Goal: Information Seeking & Learning: Learn about a topic

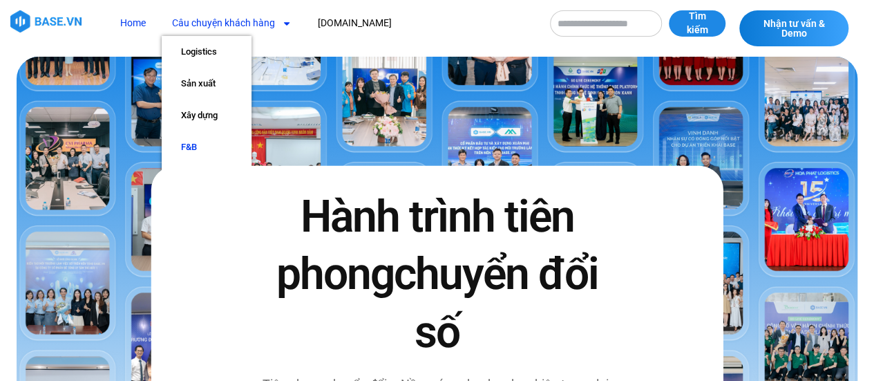
click at [179, 148] on link "F&B" at bounding box center [207, 147] width 90 height 32
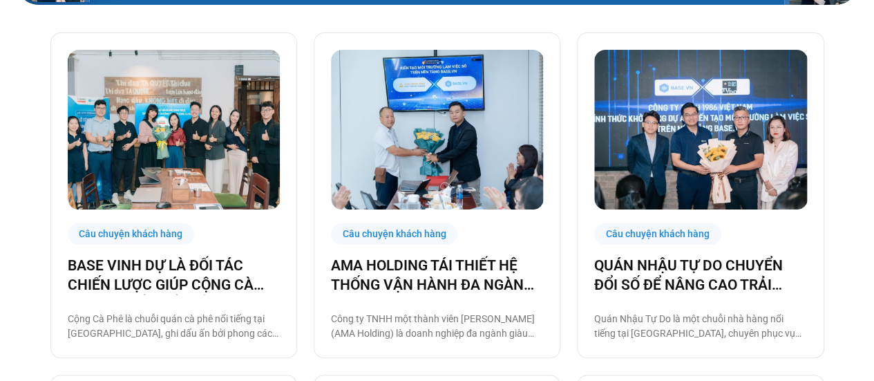
scroll to position [345, 0]
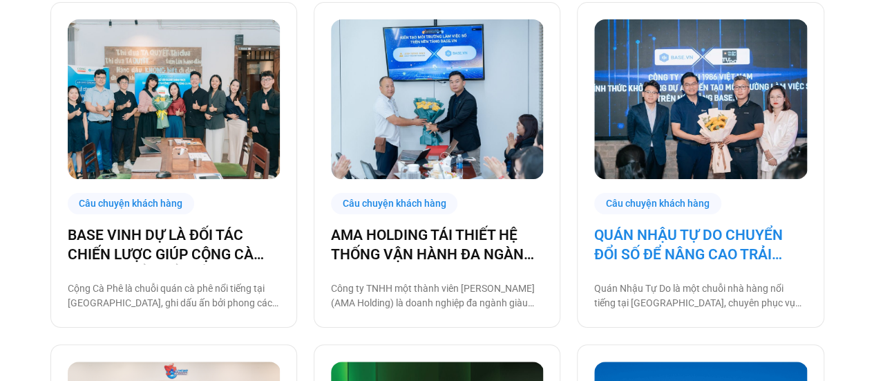
click at [645, 240] on link "QUÁN NHẬU TỰ DO CHUYỂN ĐỔI SỐ ĐỂ NÂNG CAO TRẢI NGHIỆM CHO 1000 NHÂN SỰ" at bounding box center [700, 244] width 212 height 39
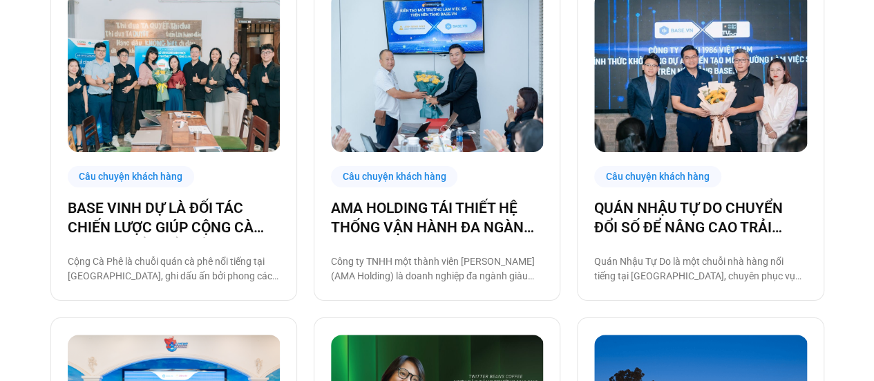
scroll to position [414, 0]
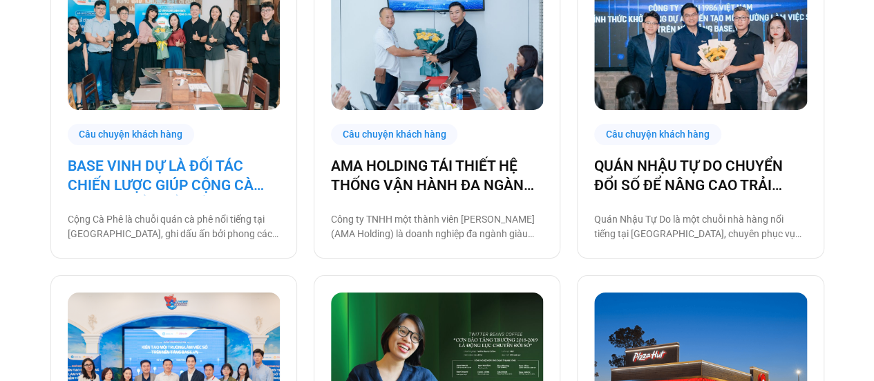
click at [195, 172] on link "BASE VINH DỰ LÀ ĐỐI TÁC CHIẾN LƯỢC GIÚP CỘNG CÀ PHÊ CHUYỂN ĐỔI SỐ VẬN HÀNH!" at bounding box center [174, 175] width 212 height 39
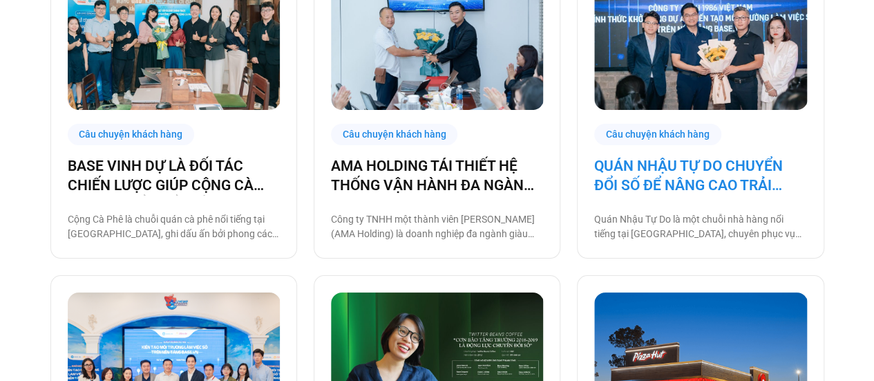
click at [610, 175] on link "QUÁN NHẬU TỰ DO CHUYỂN ĐỔI SỐ ĐỂ NÂNG CAO TRẢI NGHIỆM CHO 1000 NHÂN SỰ" at bounding box center [700, 175] width 212 height 39
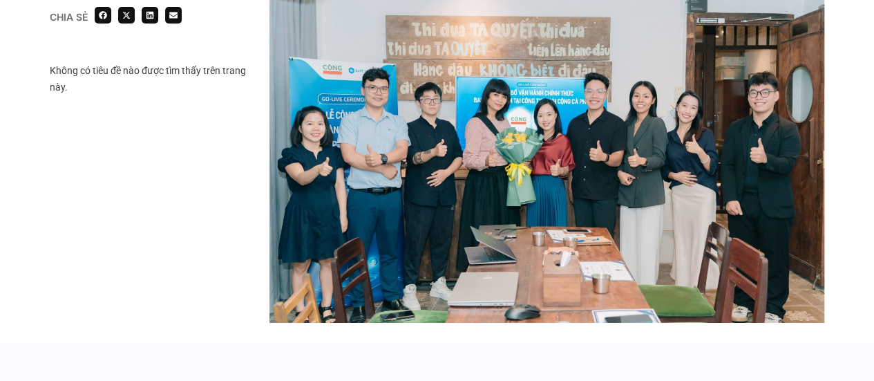
scroll to position [2417, 0]
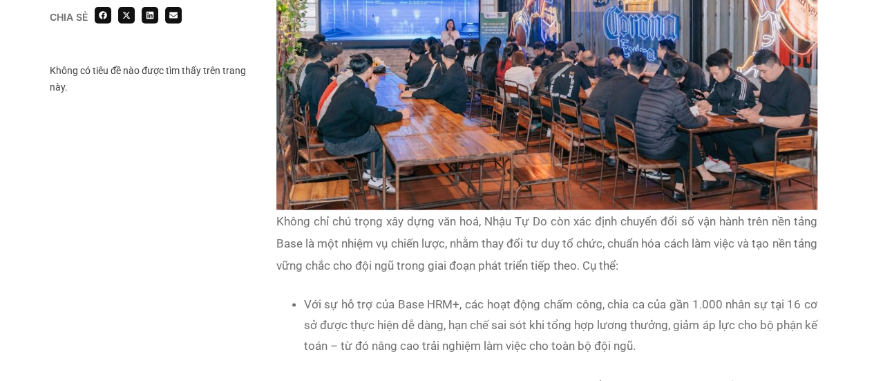
scroll to position [1519, 0]
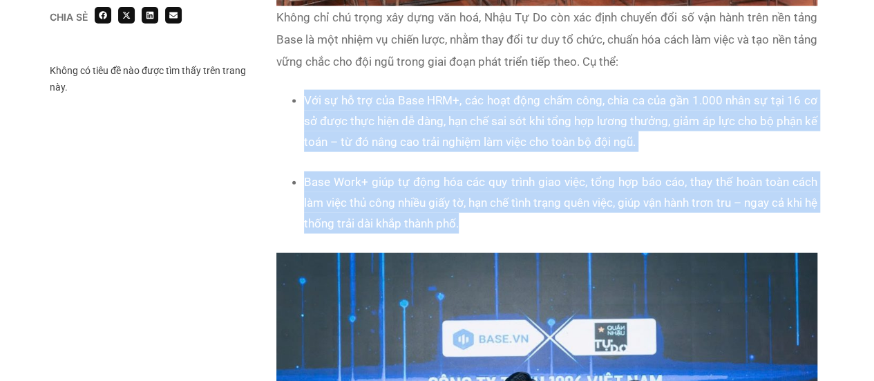
drag, startPoint x: 305, startPoint y: 96, endPoint x: 501, endPoint y: 229, distance: 236.8
click at [501, 229] on div "Quán Nhậu Tự Do là một chuỗi nhà hàng nổi tiếng tại Hà Nội, chuyên phục vụ các …" at bounding box center [546, 238] width 541 height 1728
copy div "Với sự hỗ trợ của Base HRM+, các hoạt động chấm công, chia ca của gần 1.000 nhâ…"
